Goal: Register for event/course

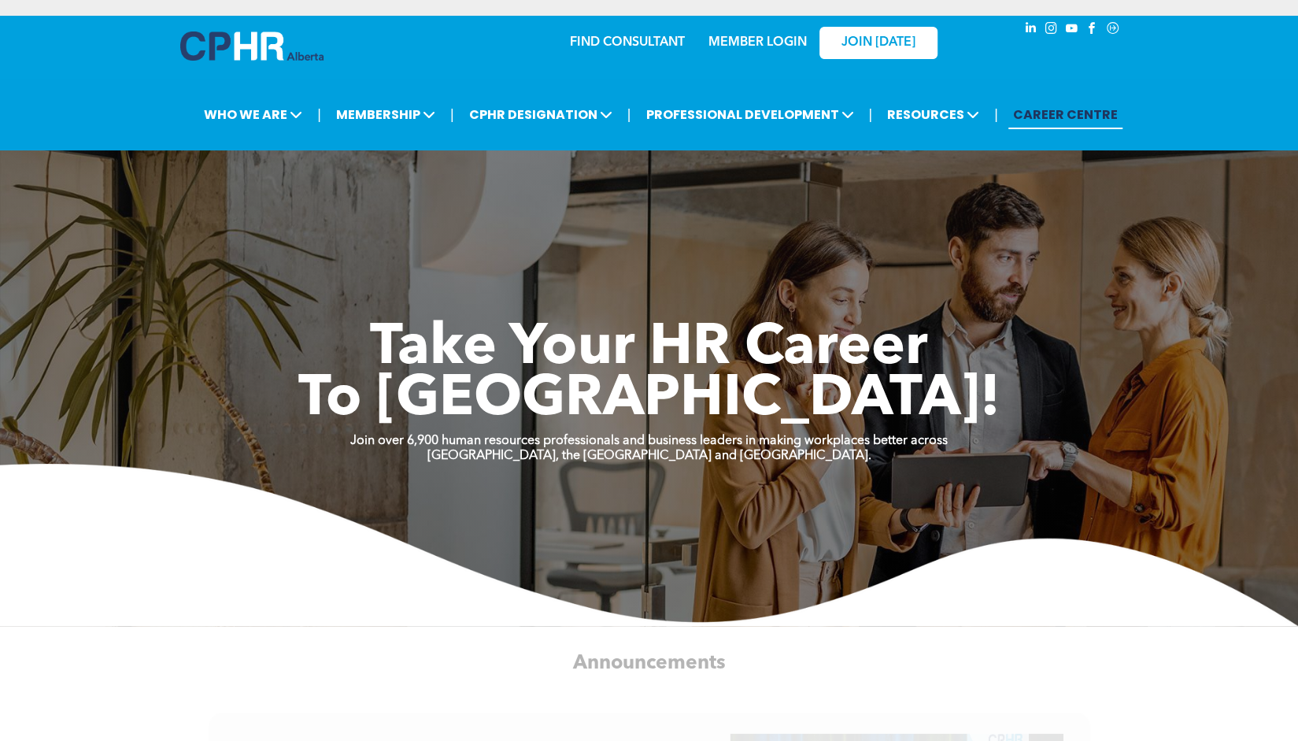
click at [762, 43] on link "MEMBER LOGIN" at bounding box center [758, 42] width 98 height 13
click at [760, 45] on link "MEMBER LOGIN" at bounding box center [758, 42] width 98 height 13
click at [878, 38] on span "JOIN [DATE]" at bounding box center [879, 42] width 74 height 15
click at [763, 45] on link "MEMBER LOGIN" at bounding box center [758, 42] width 98 height 13
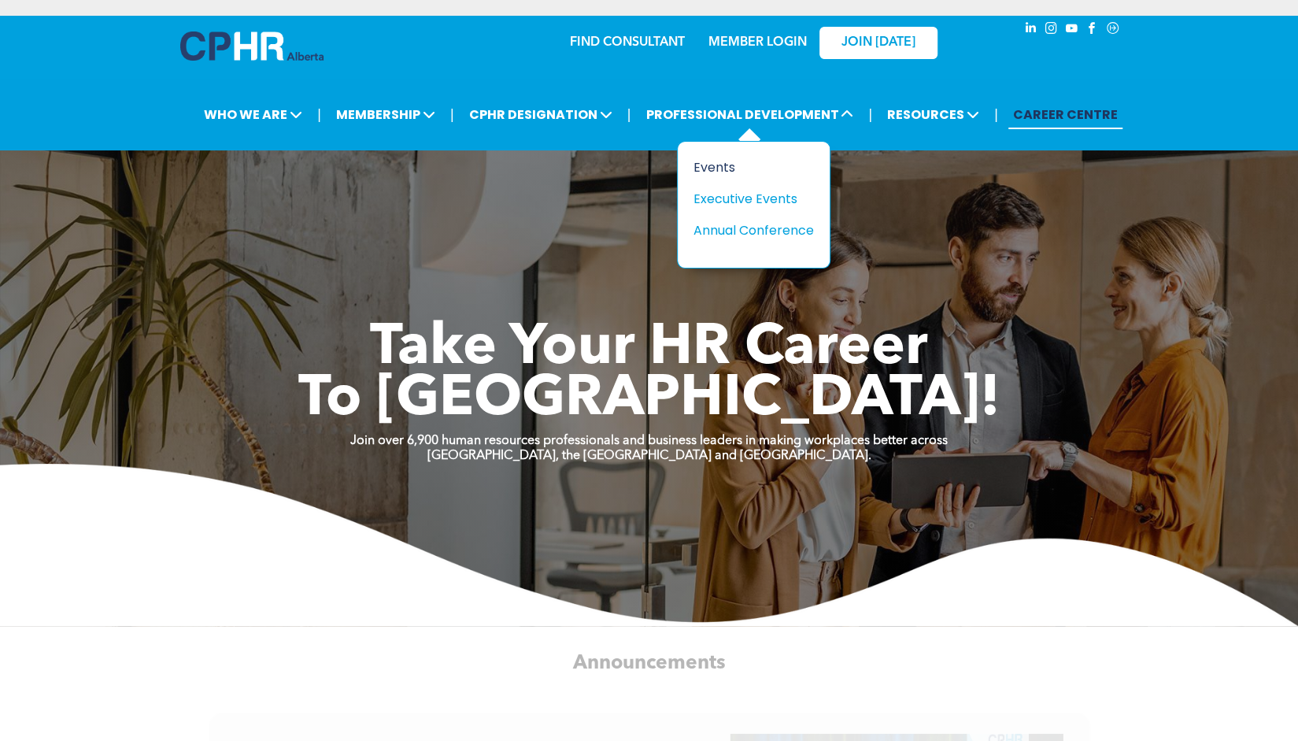
click at [729, 157] on div "Events" at bounding box center [748, 167] width 109 height 20
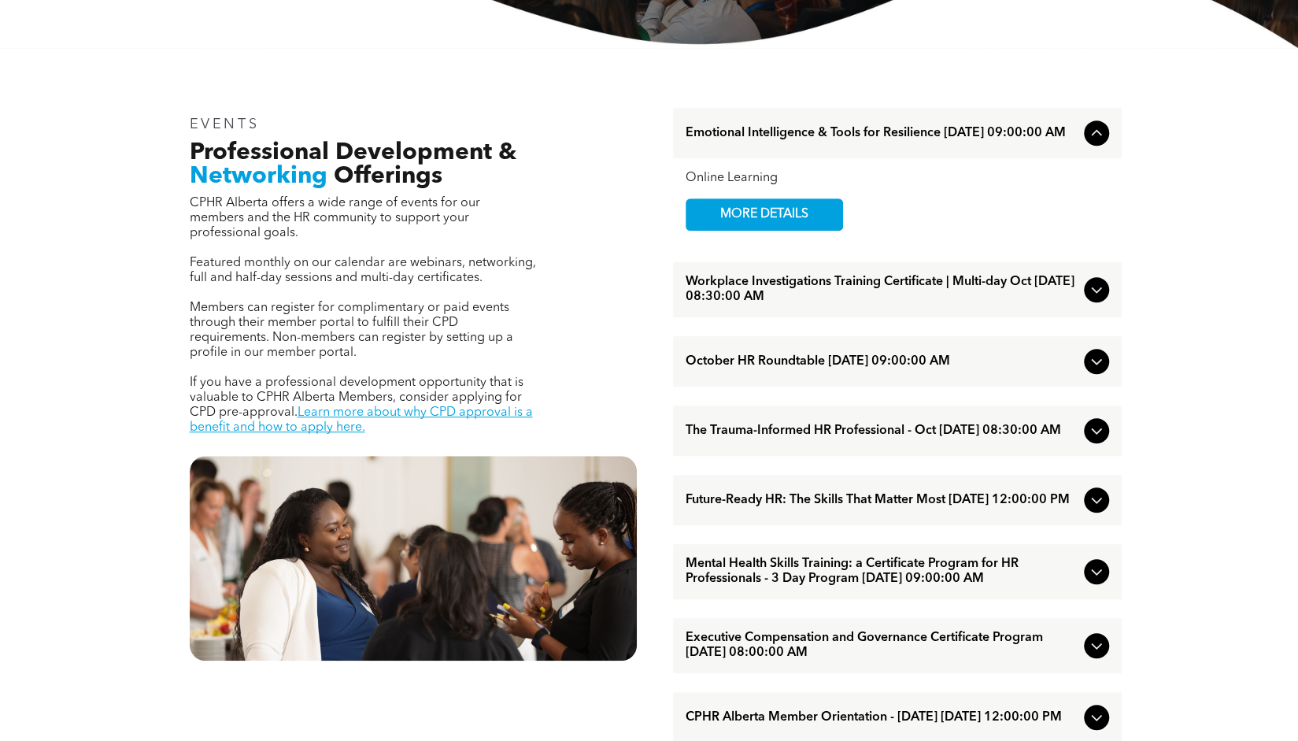
scroll to position [551, 0]
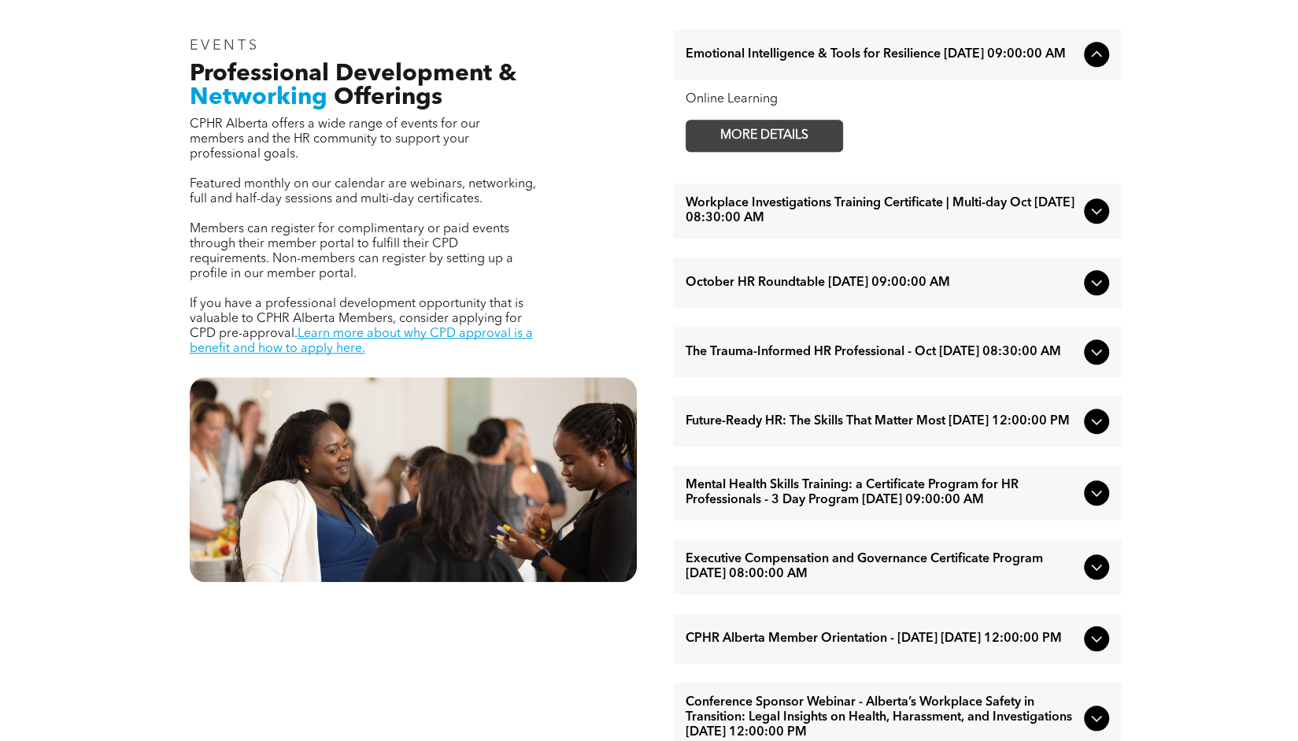
click at [793, 146] on span "MORE DETAILS" at bounding box center [764, 135] width 124 height 31
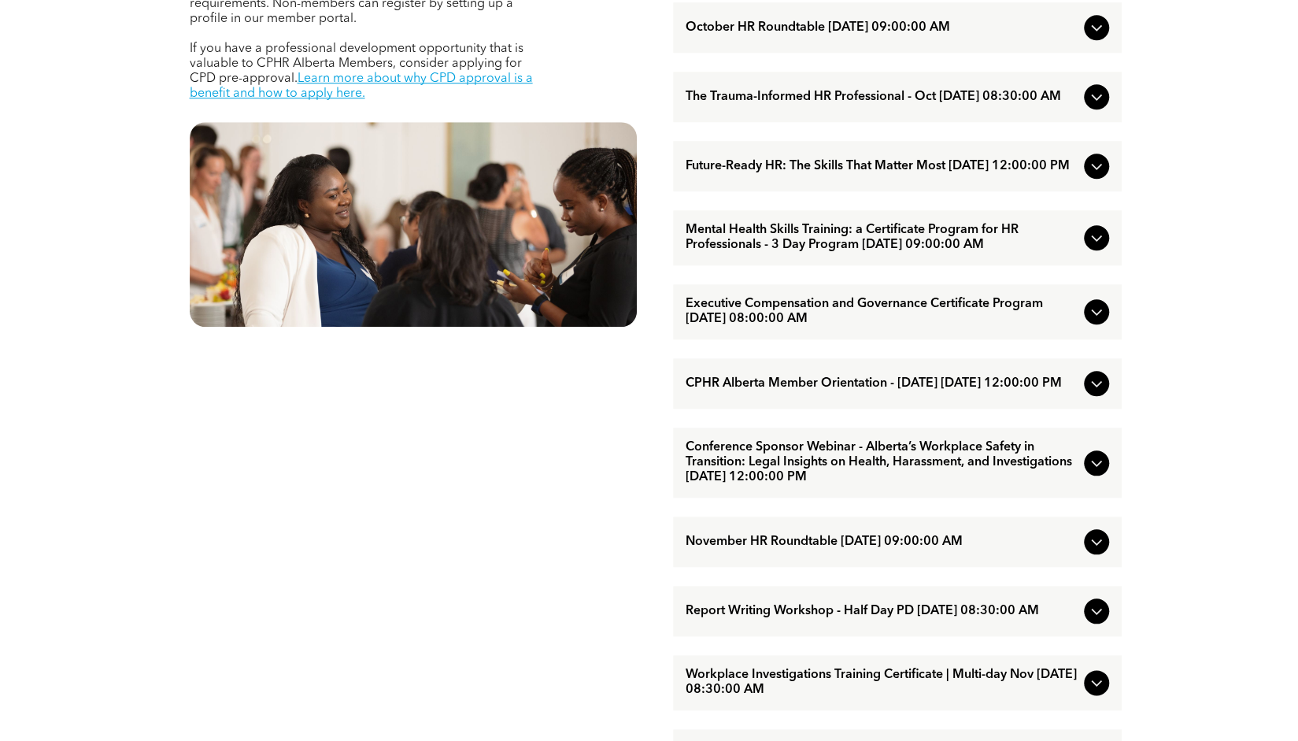
scroll to position [787, 0]
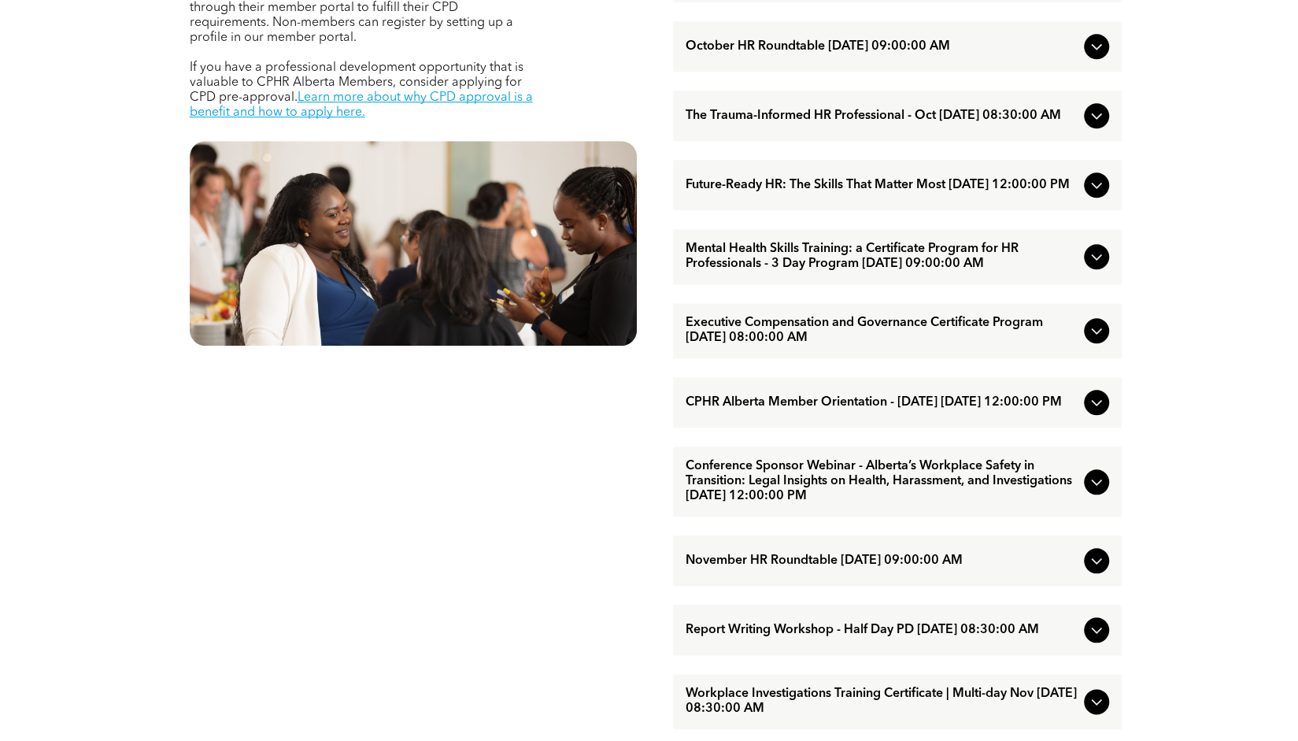
click at [857, 192] on span "Future-Ready HR: The Skills That Matter Most October/15/2025 12:00:00 PM" at bounding box center [882, 185] width 392 height 15
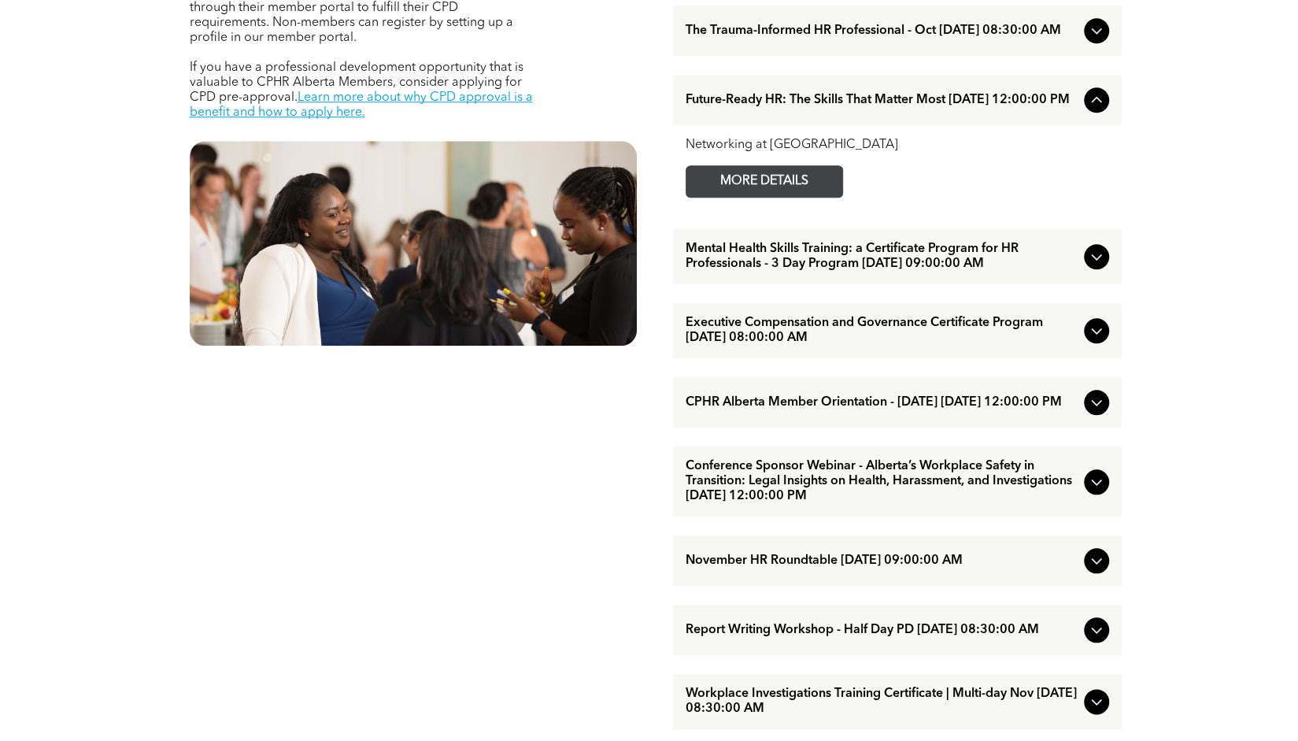
click at [729, 191] on span "MORE DETAILS" at bounding box center [764, 181] width 124 height 31
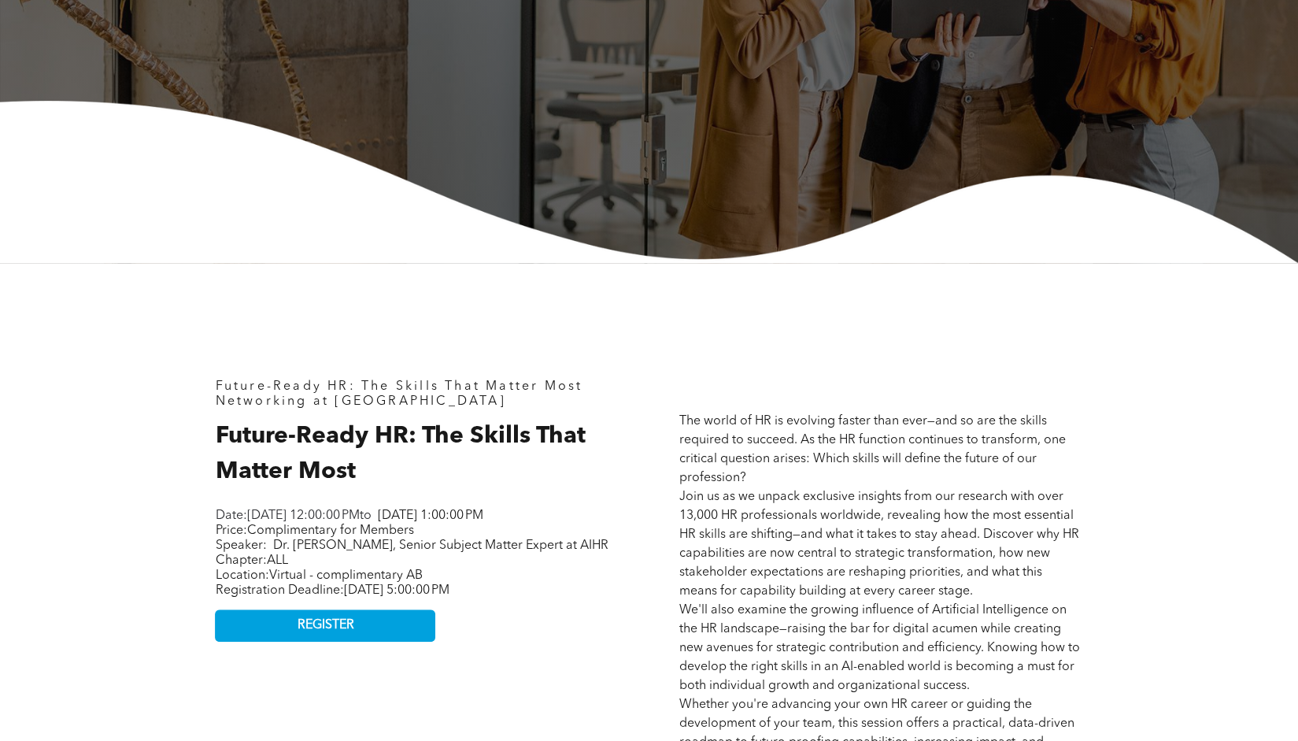
scroll to position [472, 0]
